Goal: Navigation & Orientation: Find specific page/section

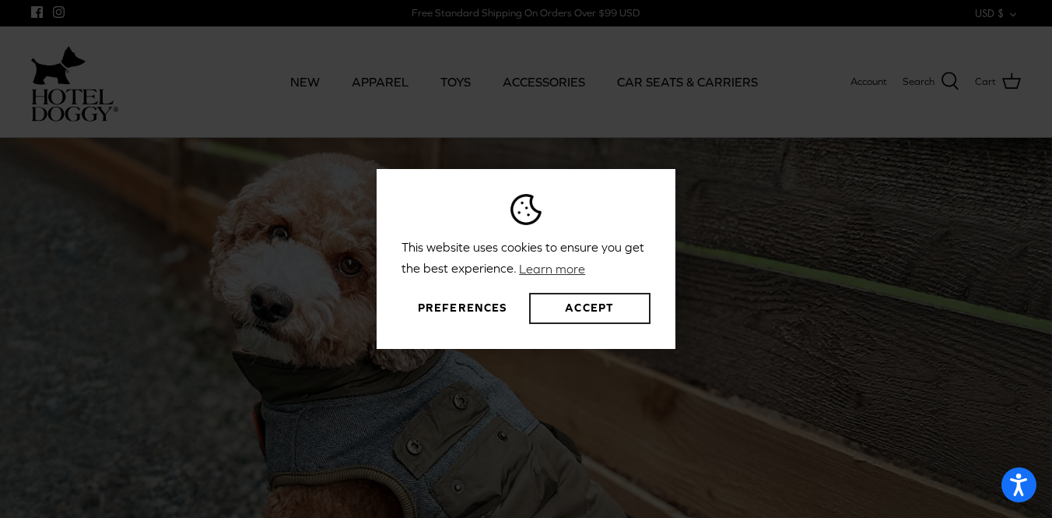
click at [553, 311] on button "Accept" at bounding box center [589, 308] width 121 height 31
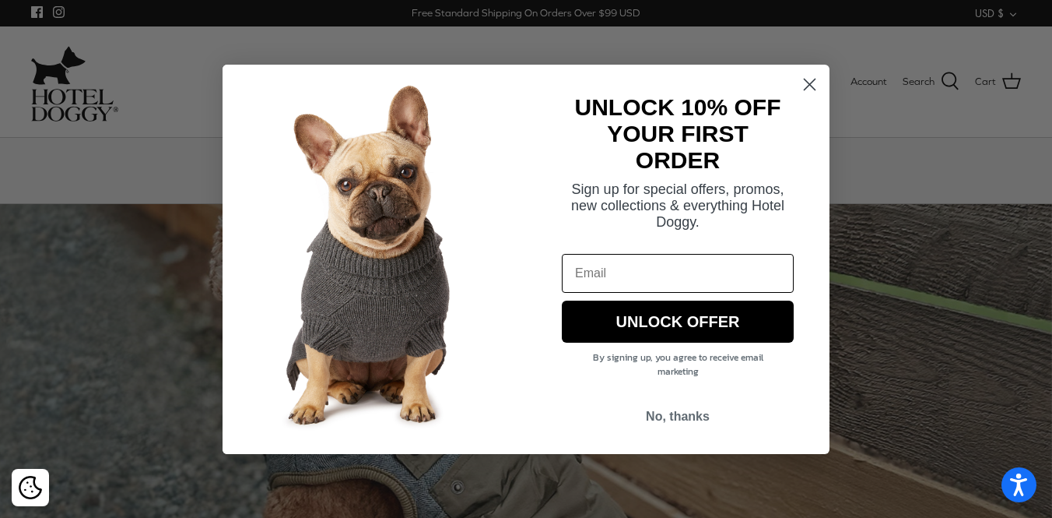
click at [405, 79] on div "Close dialog UNLOCK 10% OFF YOUR FIRST ORDER Sign up for special offers, promos…" at bounding box center [526, 259] width 607 height 420
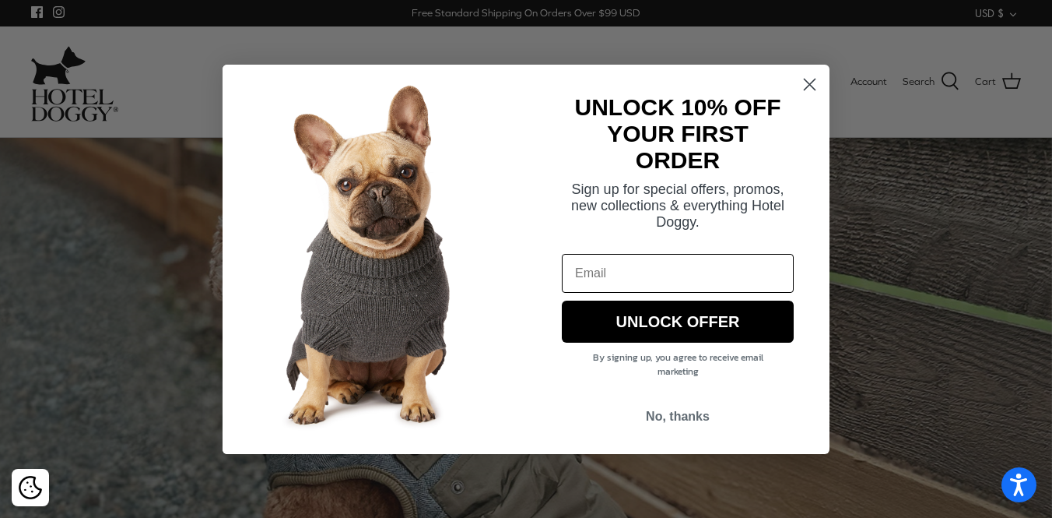
click at [805, 92] on circle "Close dialog" at bounding box center [810, 84] width 26 height 26
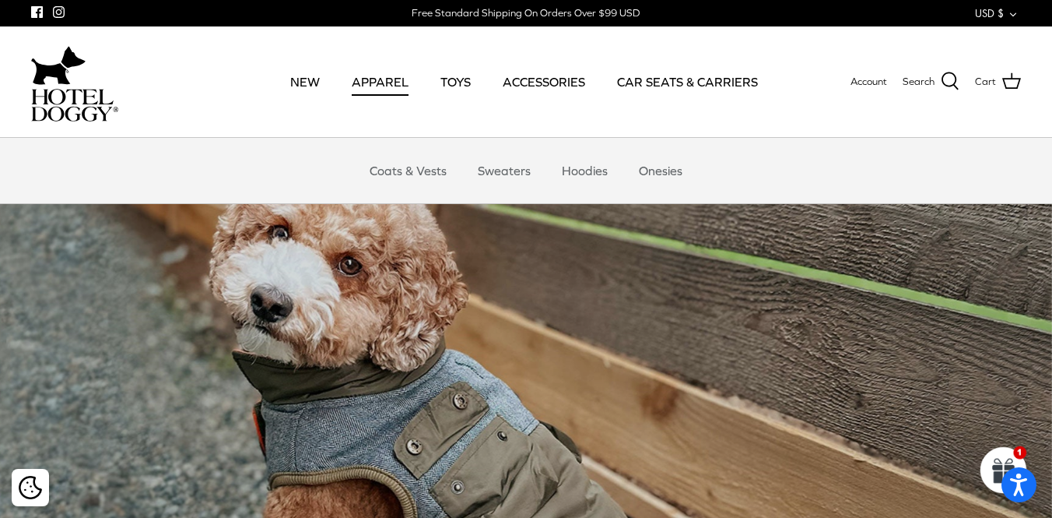
click at [382, 85] on link "APPAREL" at bounding box center [380, 81] width 85 height 53
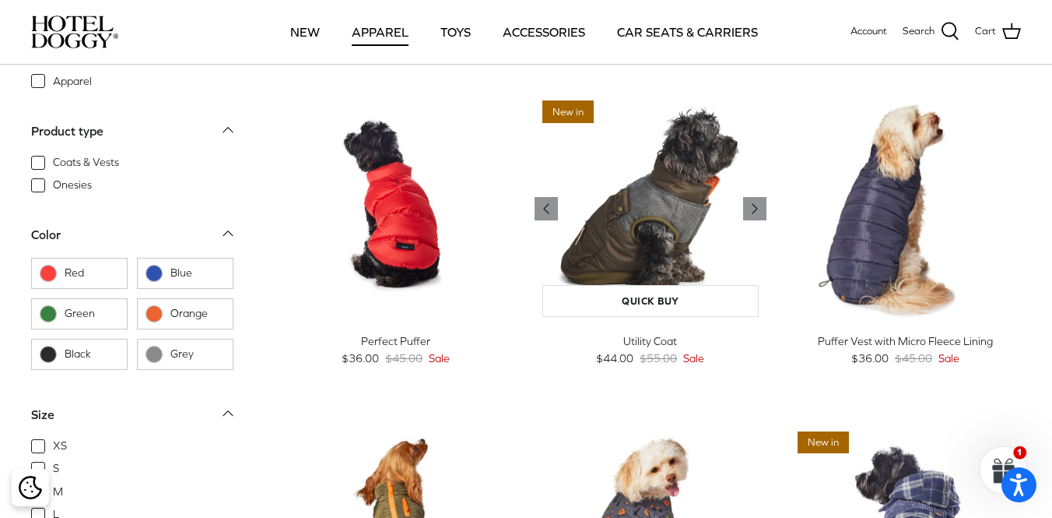
scroll to position [1359, 0]
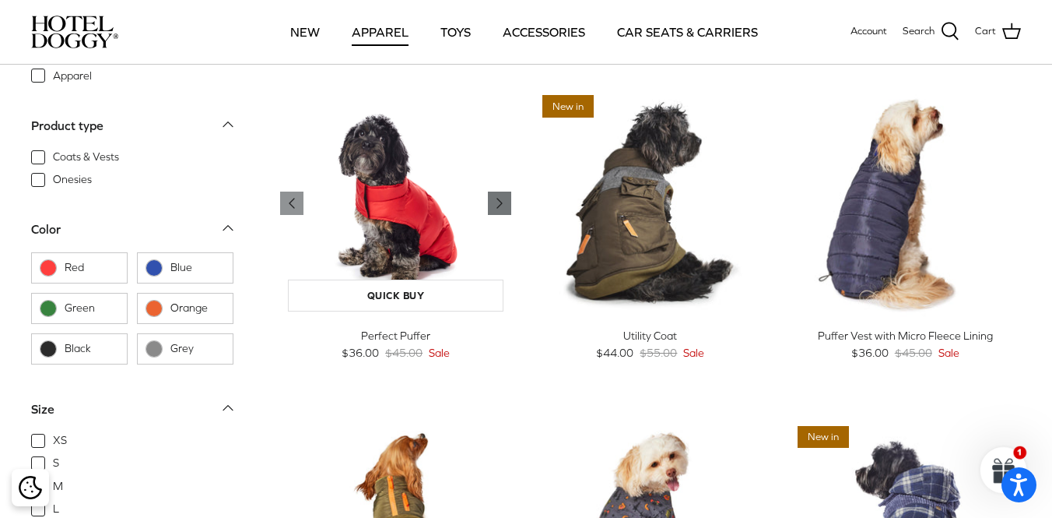
click at [502, 195] on icon "Right" at bounding box center [499, 203] width 19 height 19
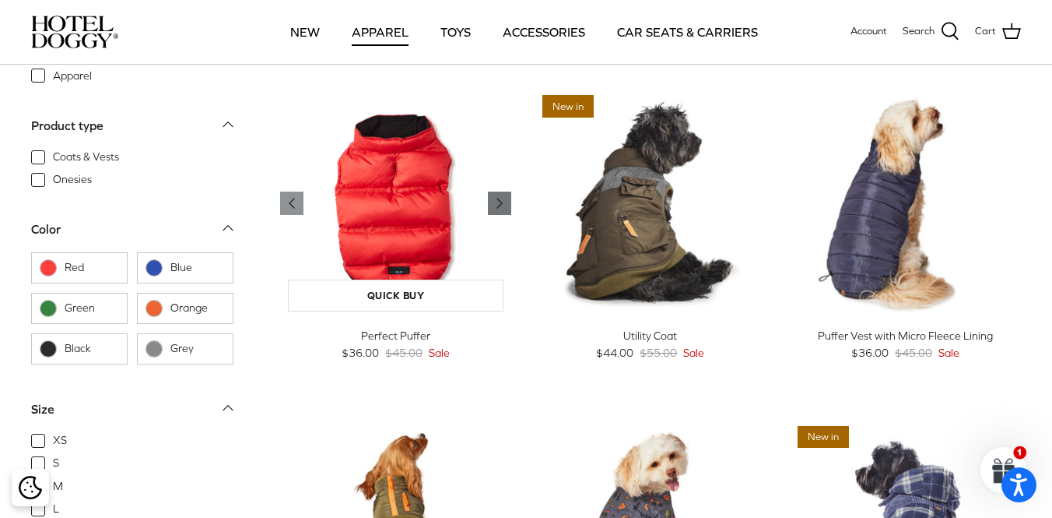
click at [502, 195] on icon "Right" at bounding box center [499, 203] width 19 height 19
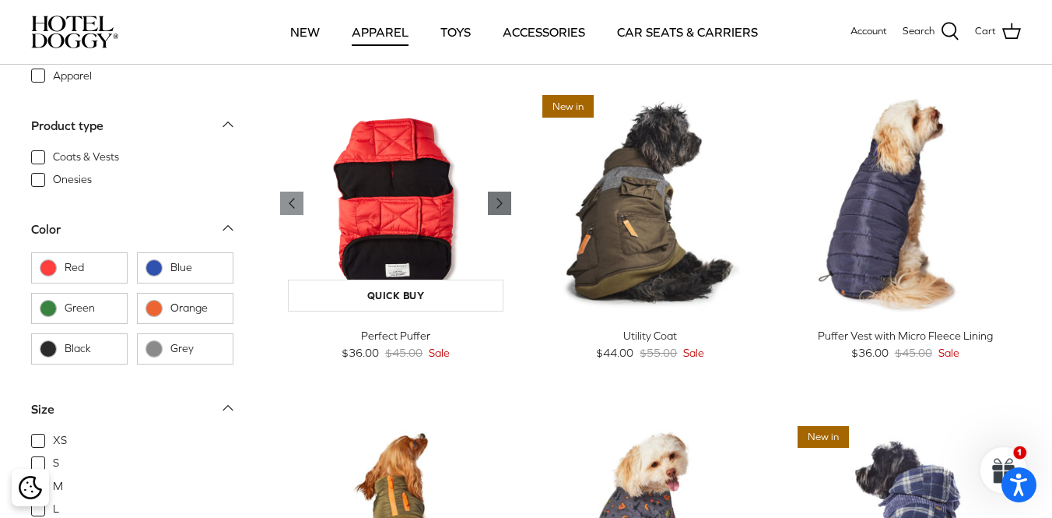
click at [502, 195] on icon "Right" at bounding box center [499, 203] width 19 height 19
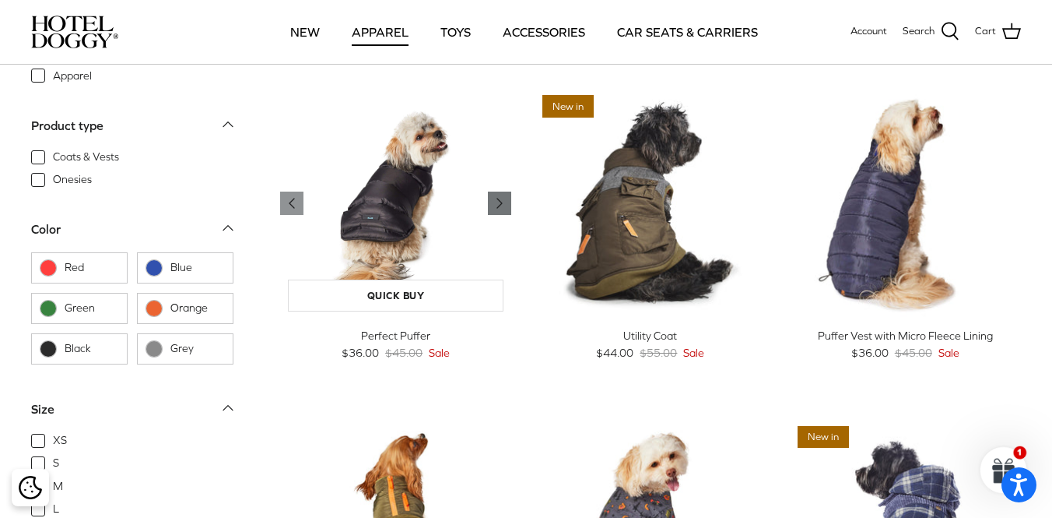
click at [502, 195] on icon "Right" at bounding box center [499, 203] width 19 height 19
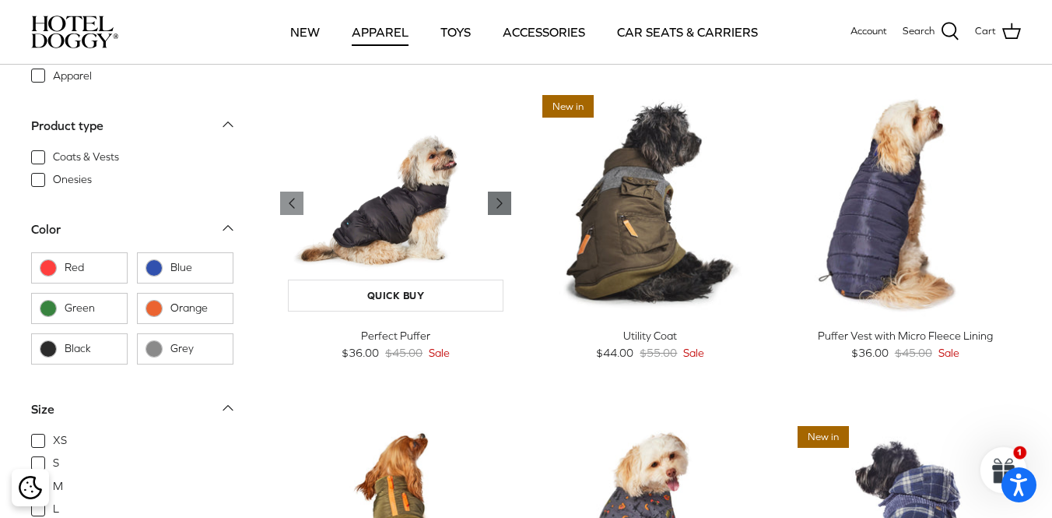
click at [502, 195] on icon "Right" at bounding box center [499, 203] width 19 height 19
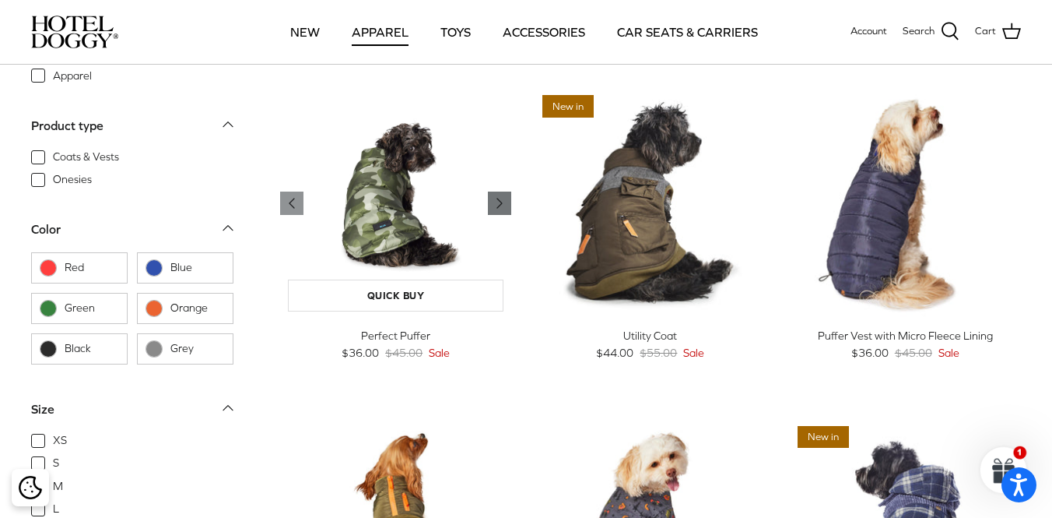
click at [502, 195] on icon "Right" at bounding box center [499, 203] width 19 height 19
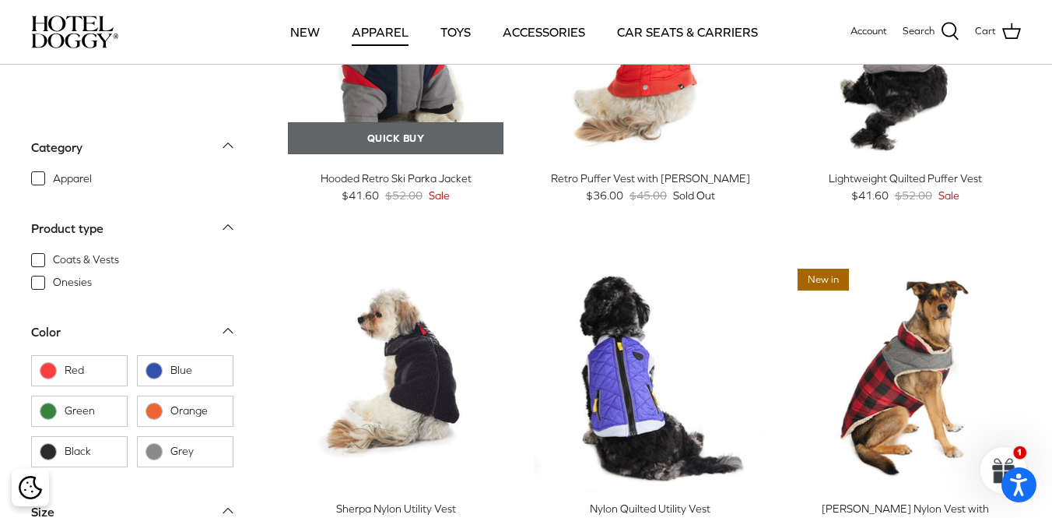
scroll to position [852, 0]
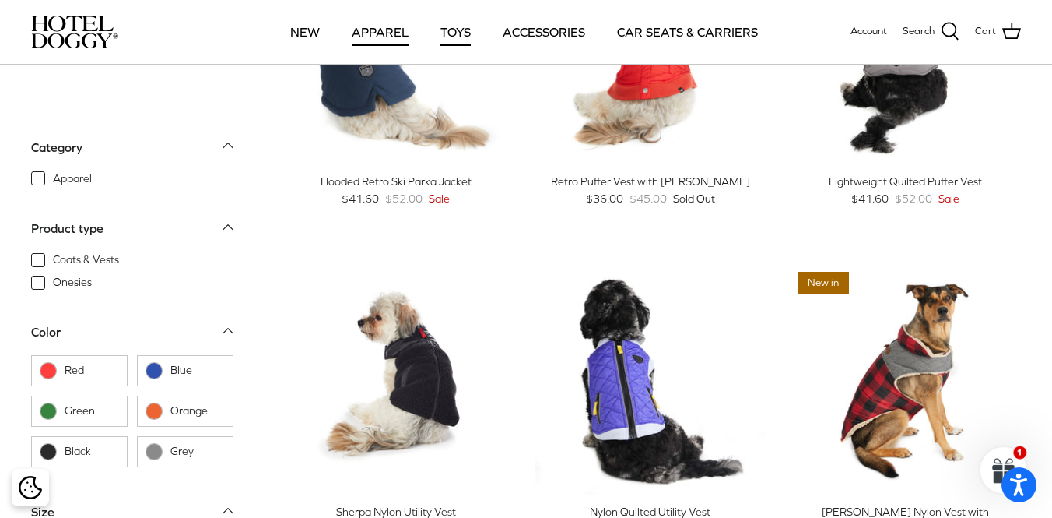
click at [467, 34] on link "TOYS" at bounding box center [455, 31] width 58 height 53
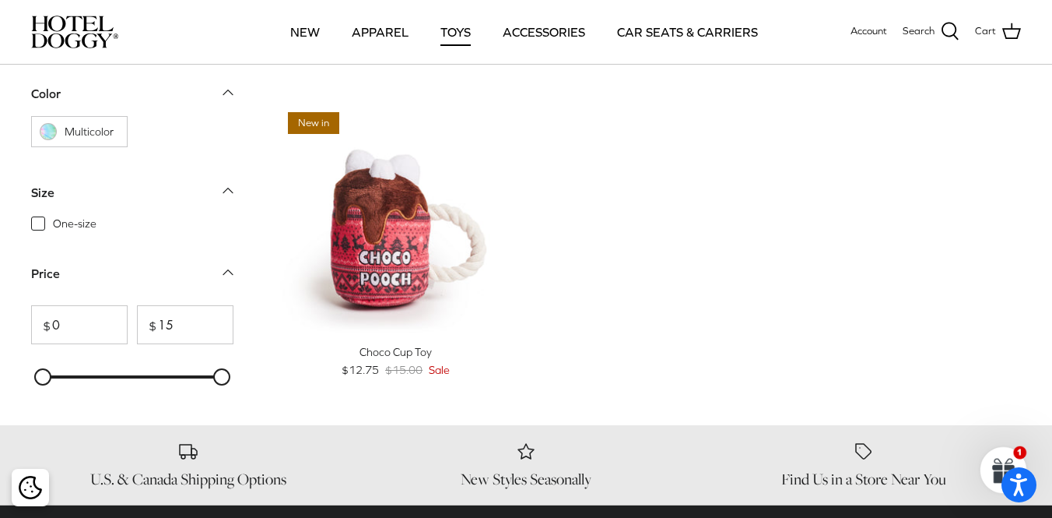
scroll to position [1586, 0]
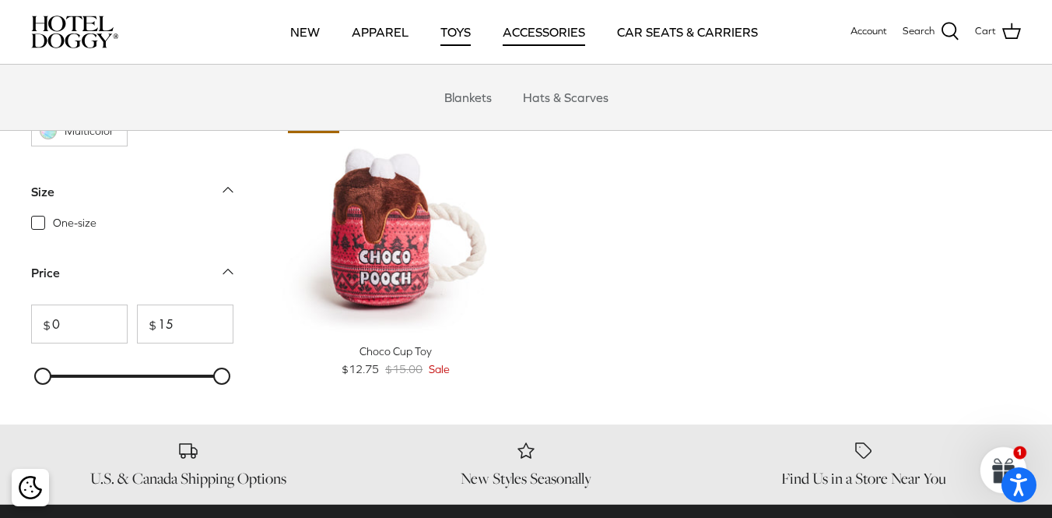
click at [525, 21] on link "ACCESSORIES" at bounding box center [544, 31] width 111 height 53
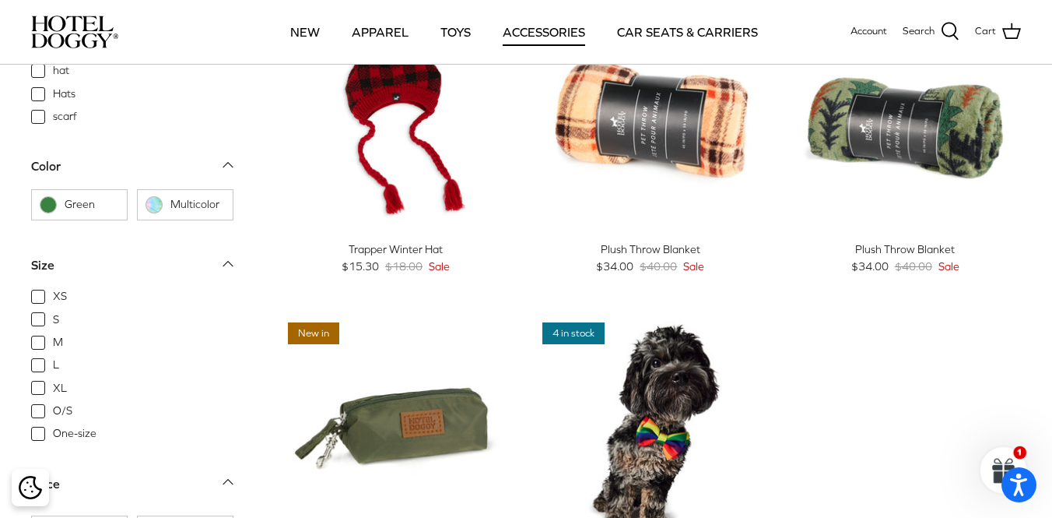
scroll to position [371, 0]
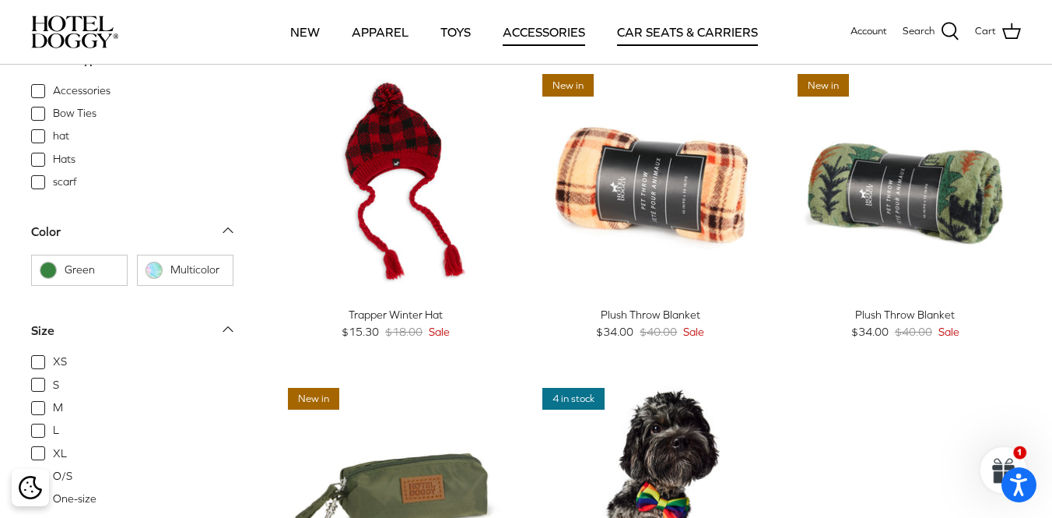
click at [653, 11] on link "CAR SEATS & CARRIERS" at bounding box center [687, 31] width 169 height 53
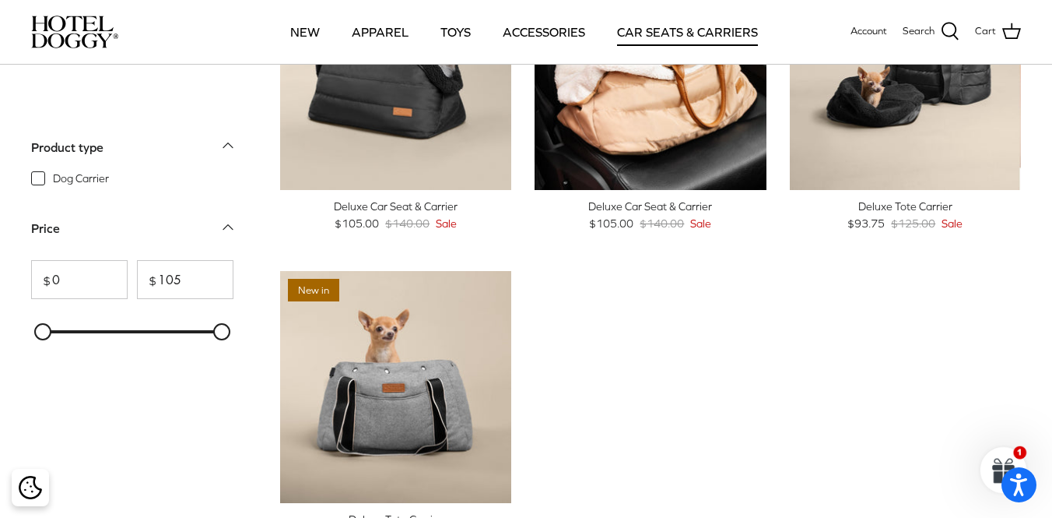
scroll to position [171, 0]
